Goal: Task Accomplishment & Management: Manage account settings

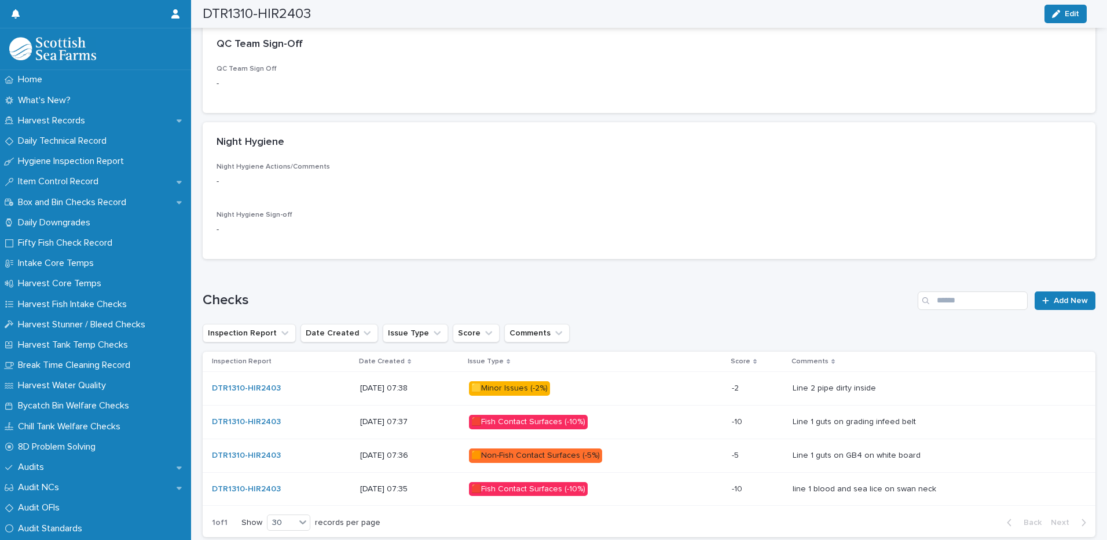
scroll to position [405, 0]
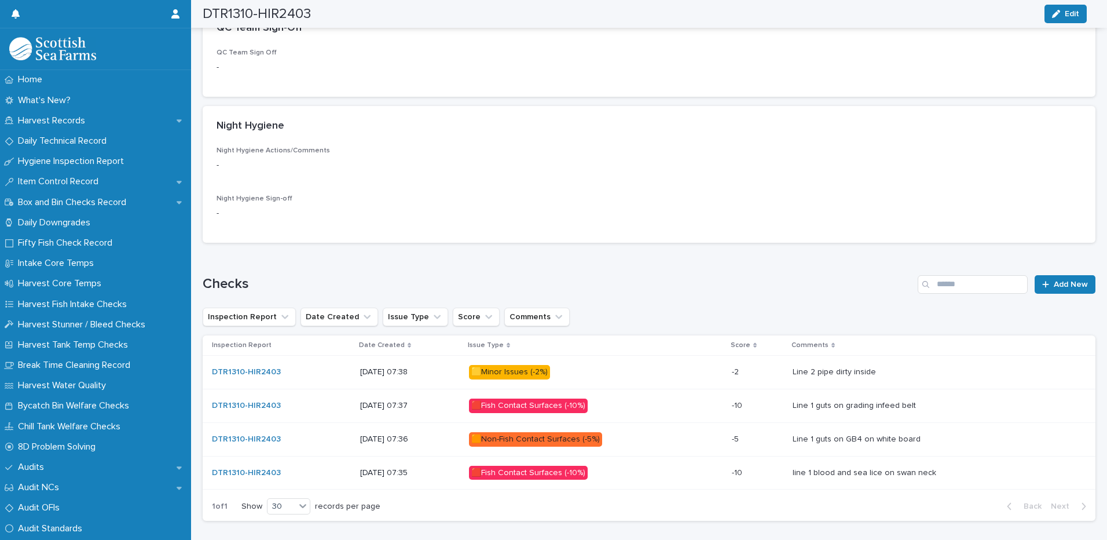
click at [1072, 17] on span "Edit" at bounding box center [1072, 14] width 14 height 8
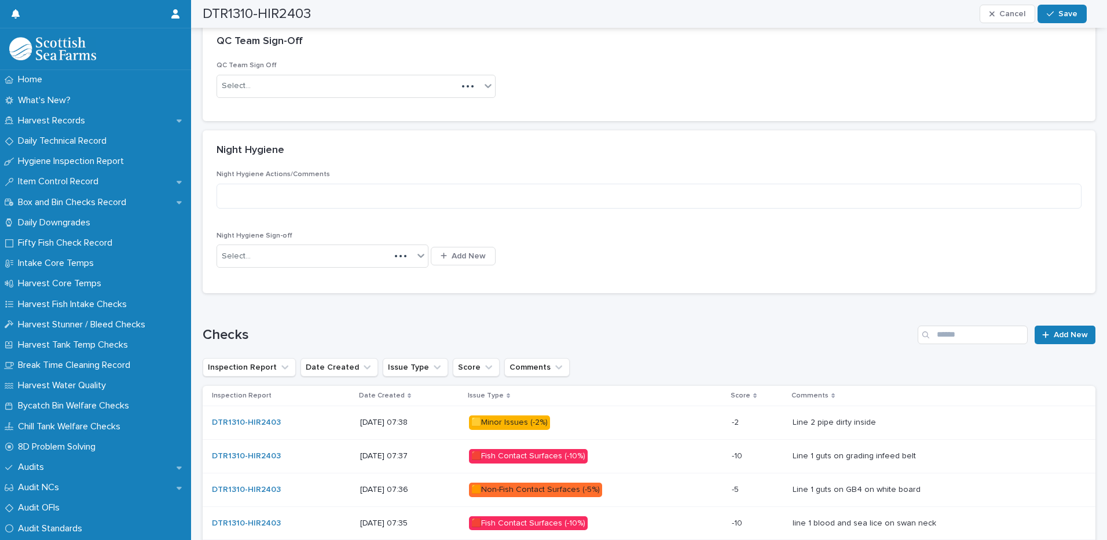
scroll to position [431, 0]
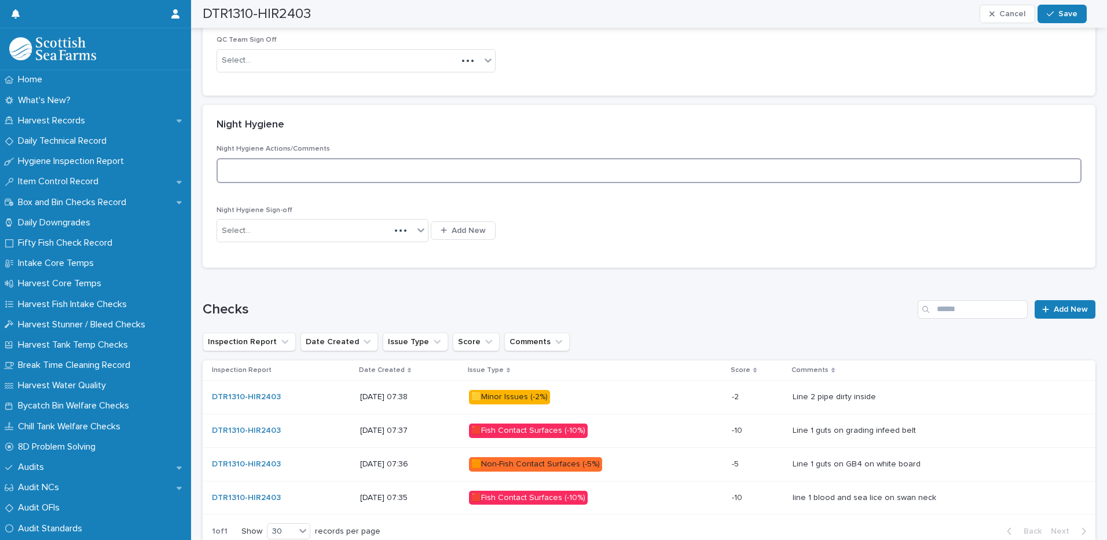
click at [347, 166] on textarea at bounding box center [649, 170] width 865 height 25
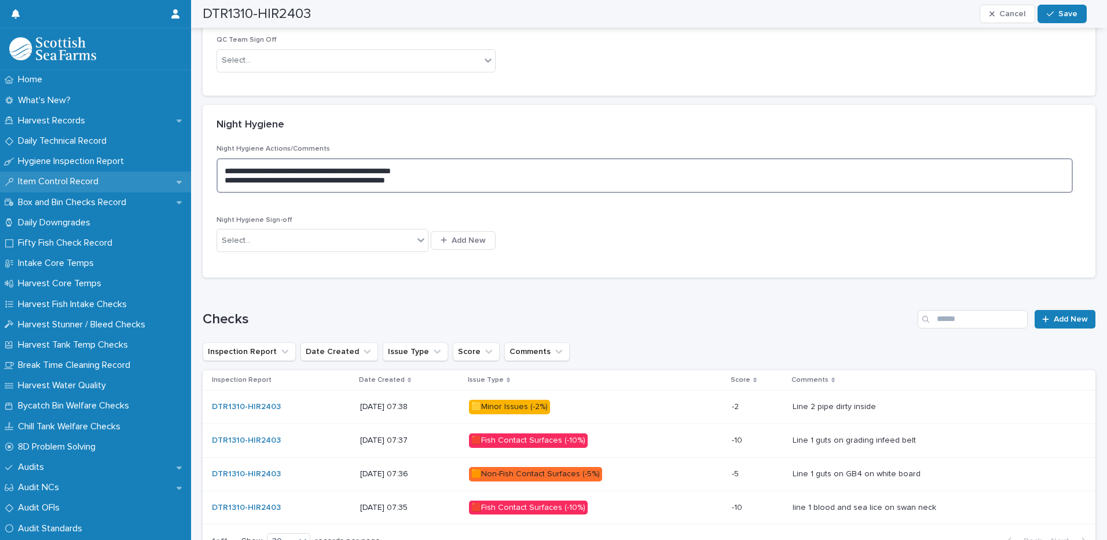
drag, startPoint x: 254, startPoint y: 178, endPoint x: 142, endPoint y: 173, distance: 112.5
click at [191, 173] on div "Home What's New? Harvest Records Daily Technical Record Hygiene Inspection Repo…" at bounding box center [649, 95] width 916 height 1053
type textarea "**********"
click at [338, 249] on div "Select..." at bounding box center [315, 240] width 196 height 19
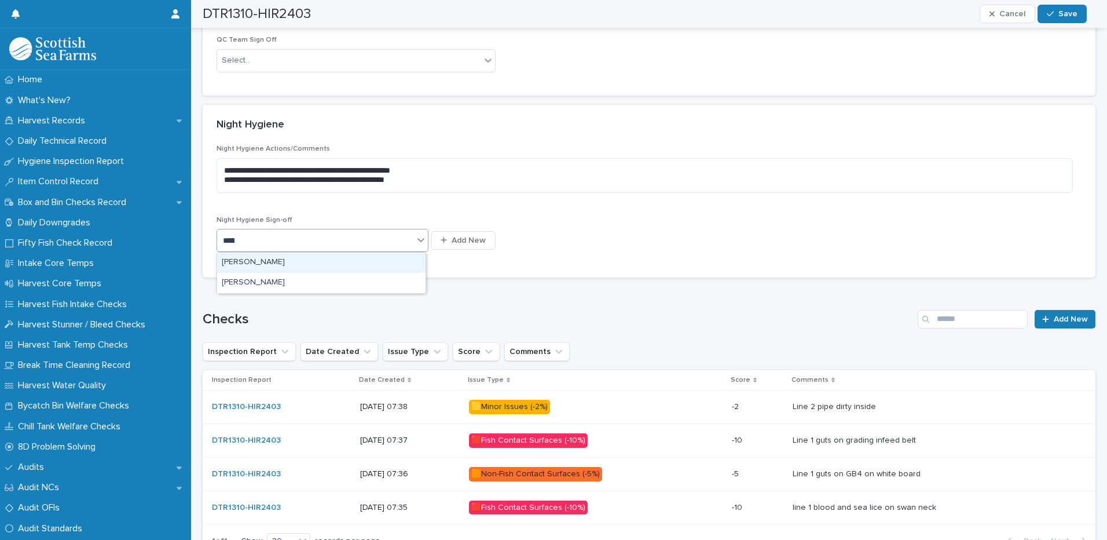
type input "*******"
click at [308, 284] on div "[PERSON_NAME]" at bounding box center [321, 283] width 208 height 20
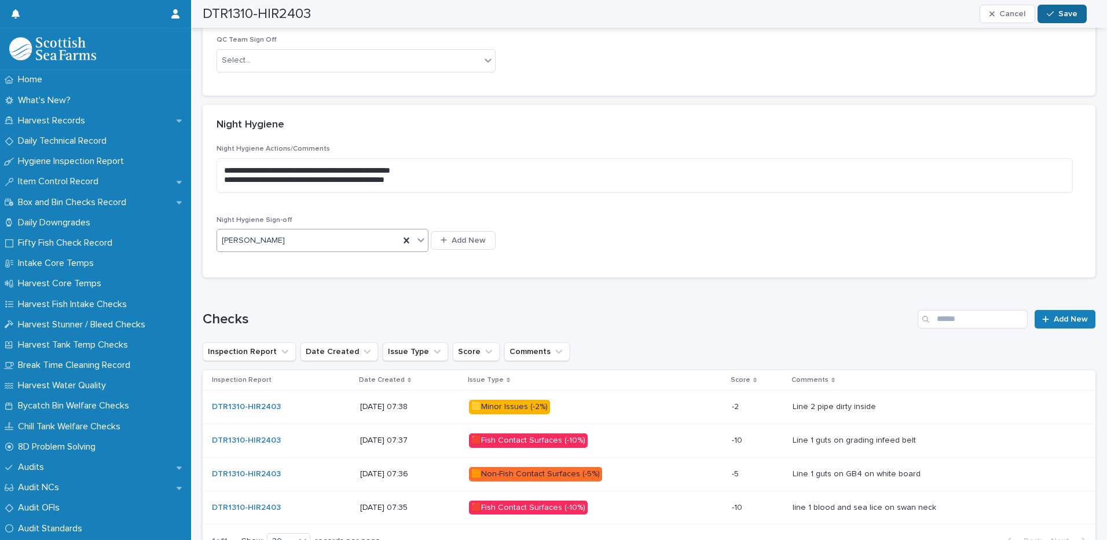
click at [1072, 16] on span "Save" at bounding box center [1067, 14] width 19 height 8
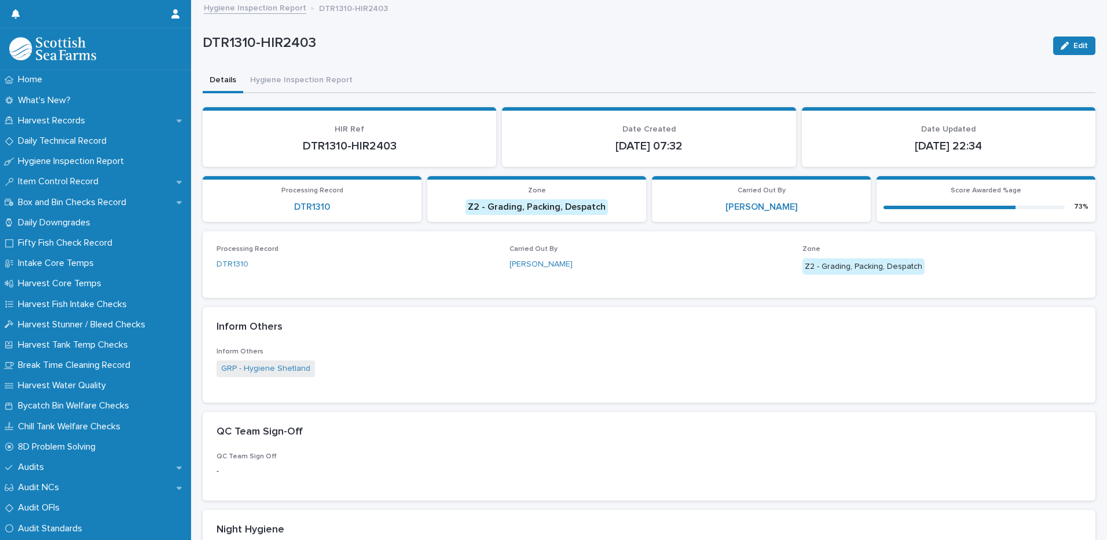
scroll to position [0, 0]
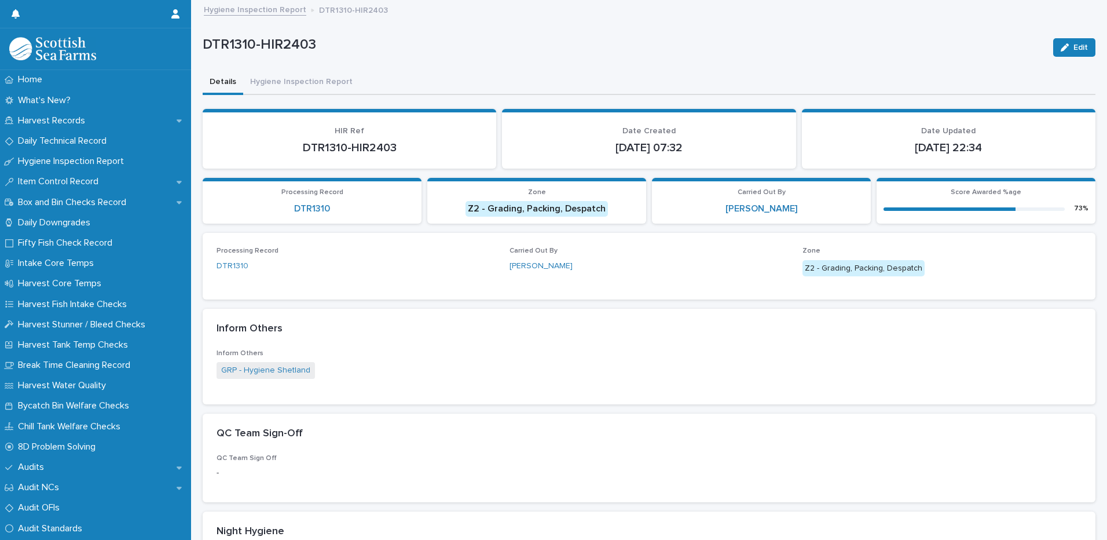
click at [292, 9] on link "Hygiene Inspection Report" at bounding box center [255, 8] width 102 height 13
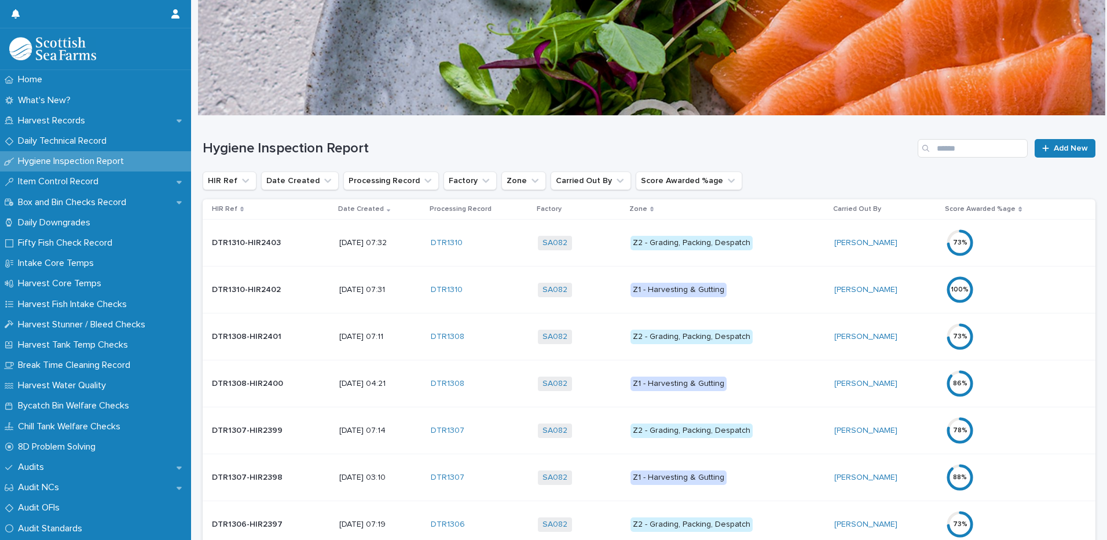
click at [781, 330] on p "Z2 - Grading, Packing, Despatch" at bounding box center [727, 336] width 195 height 14
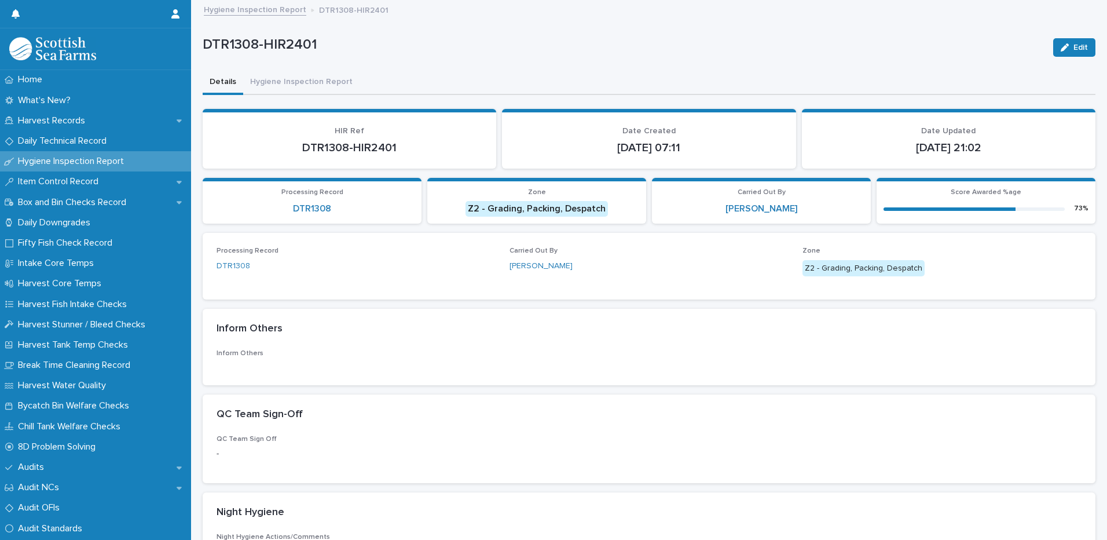
scroll to position [269, 0]
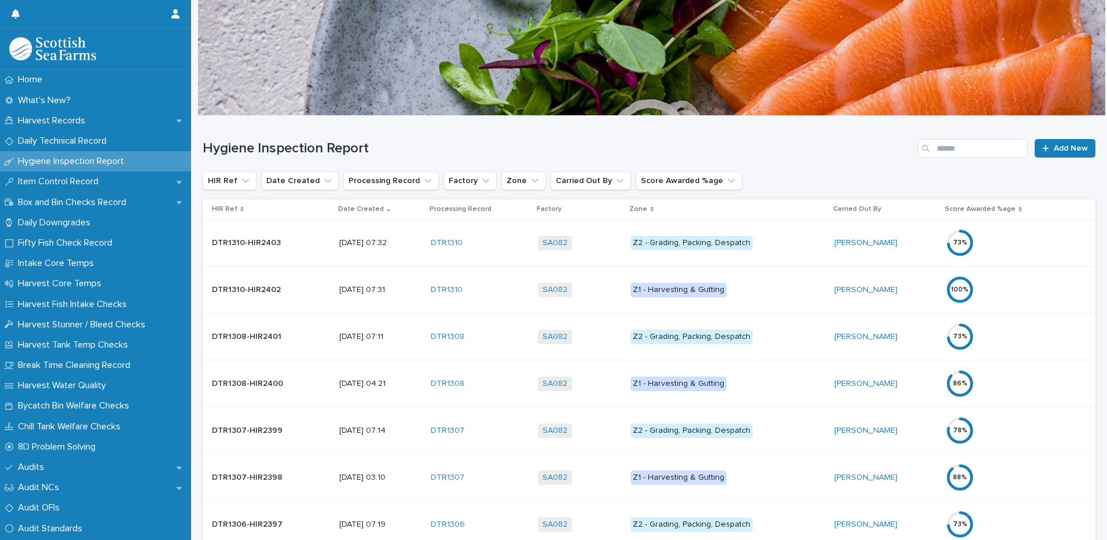
click at [786, 427] on p "Z2 - Grading, Packing, Despatch" at bounding box center [727, 430] width 195 height 14
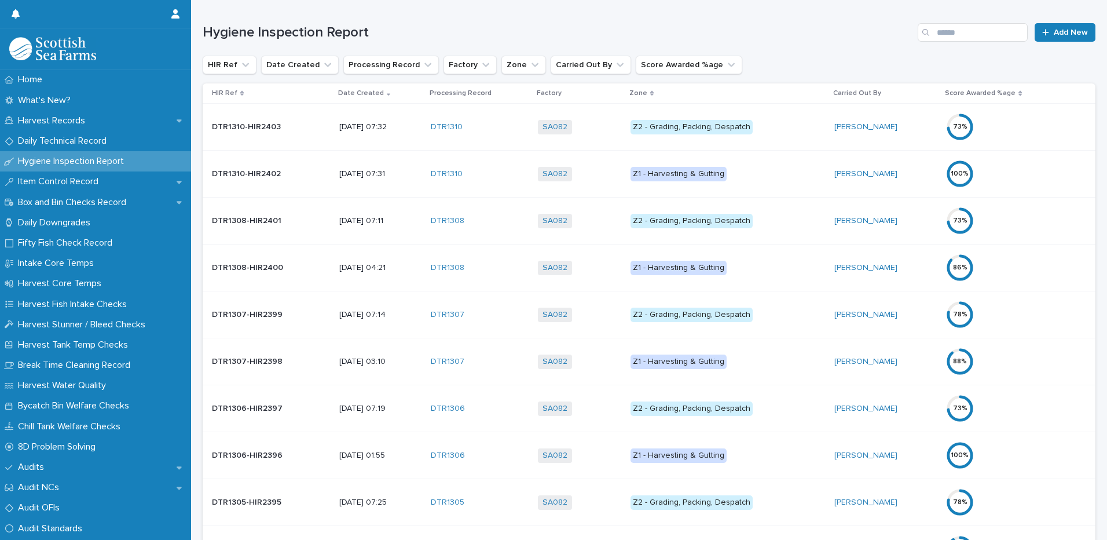
click at [799, 406] on p "Z2 - Grading, Packing, Despatch" at bounding box center [727, 408] width 195 height 14
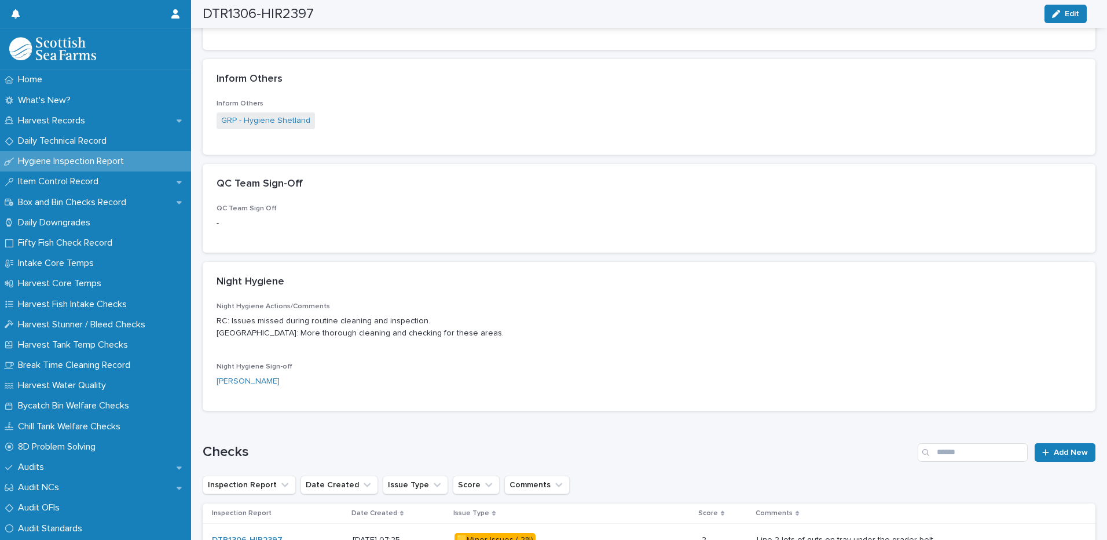
scroll to position [78, 0]
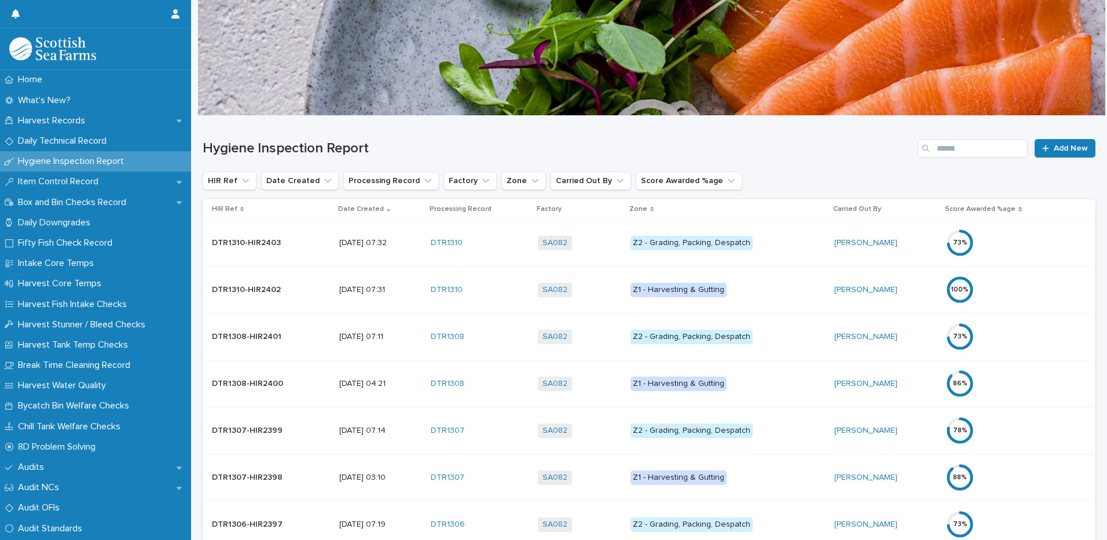
click at [794, 479] on p "Z1 - Harvesting & Gutting" at bounding box center [727, 477] width 195 height 14
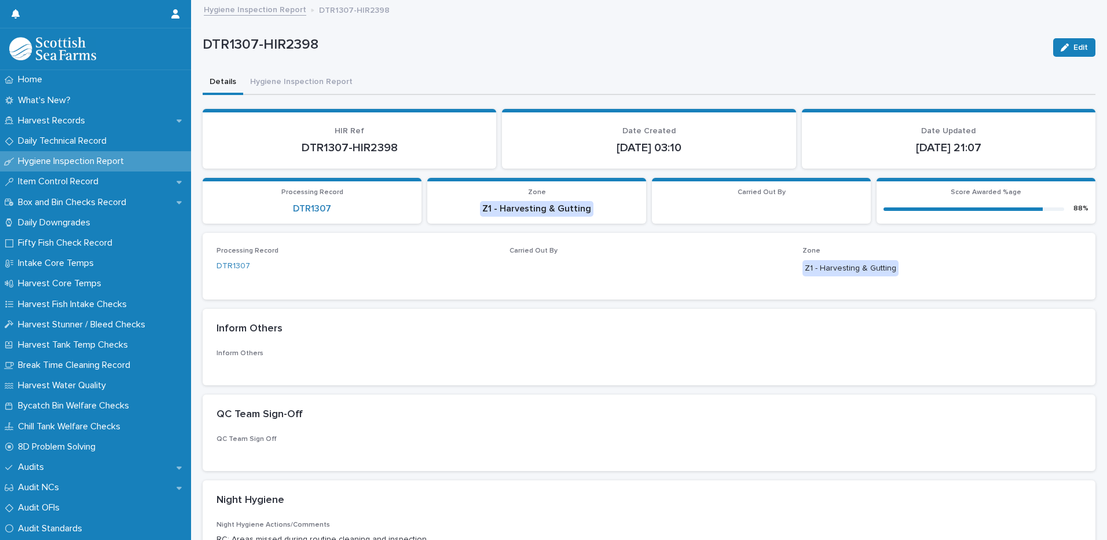
scroll to position [189, 0]
